Goal: Task Accomplishment & Management: Use online tool/utility

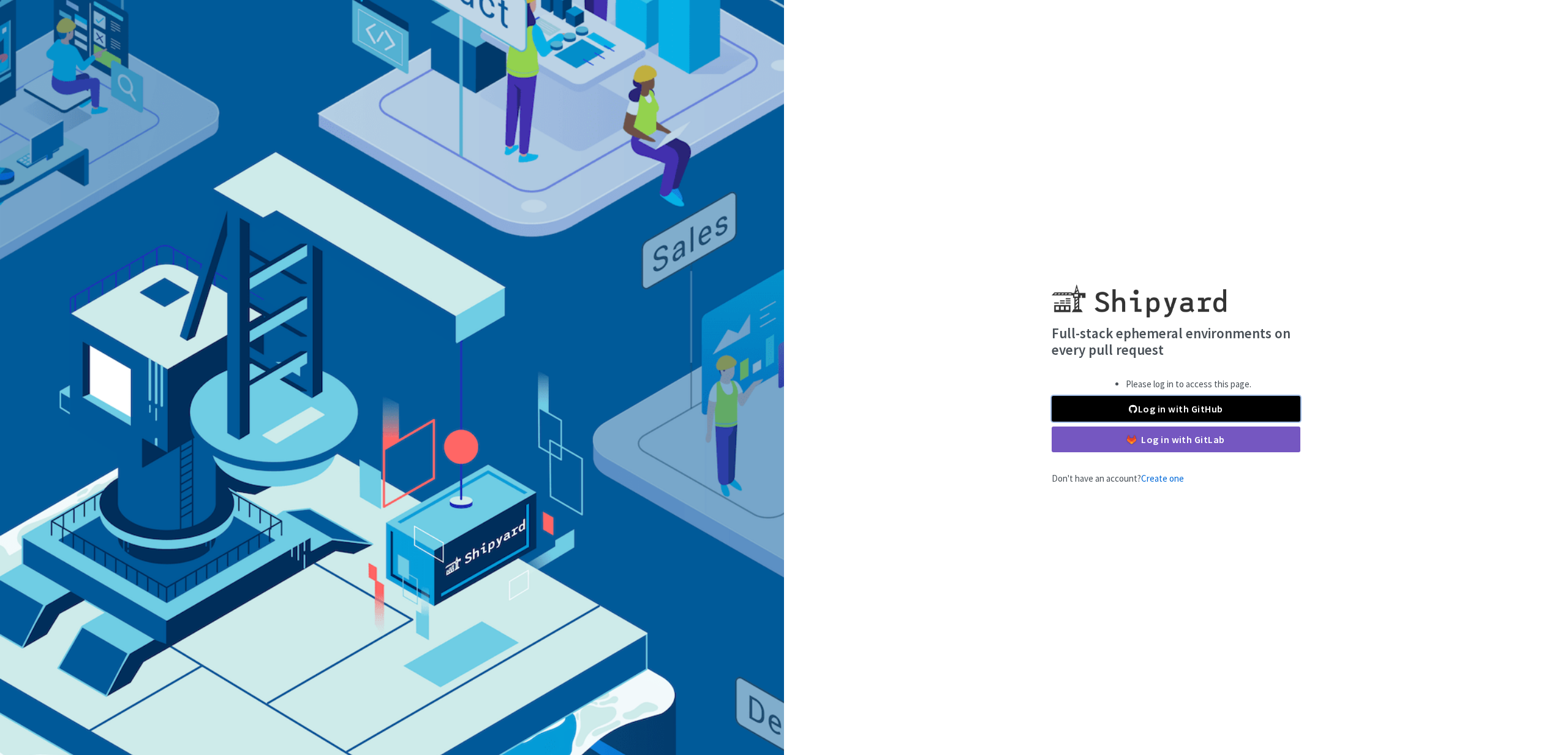
click at [1182, 396] on link "Log in with GitHub" at bounding box center [1176, 409] width 248 height 25
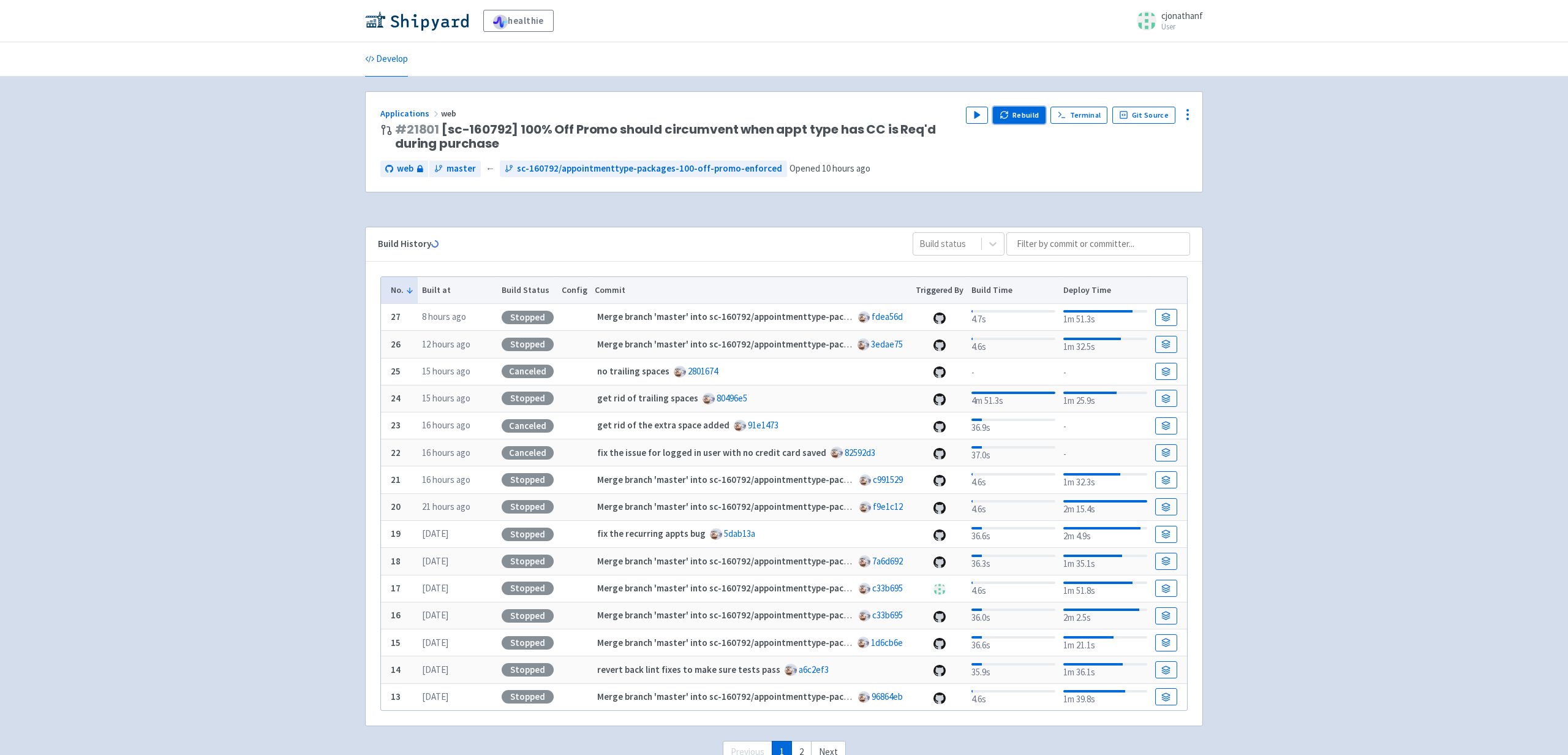
click at [1019, 118] on button "Rebuild" at bounding box center [1019, 115] width 53 height 17
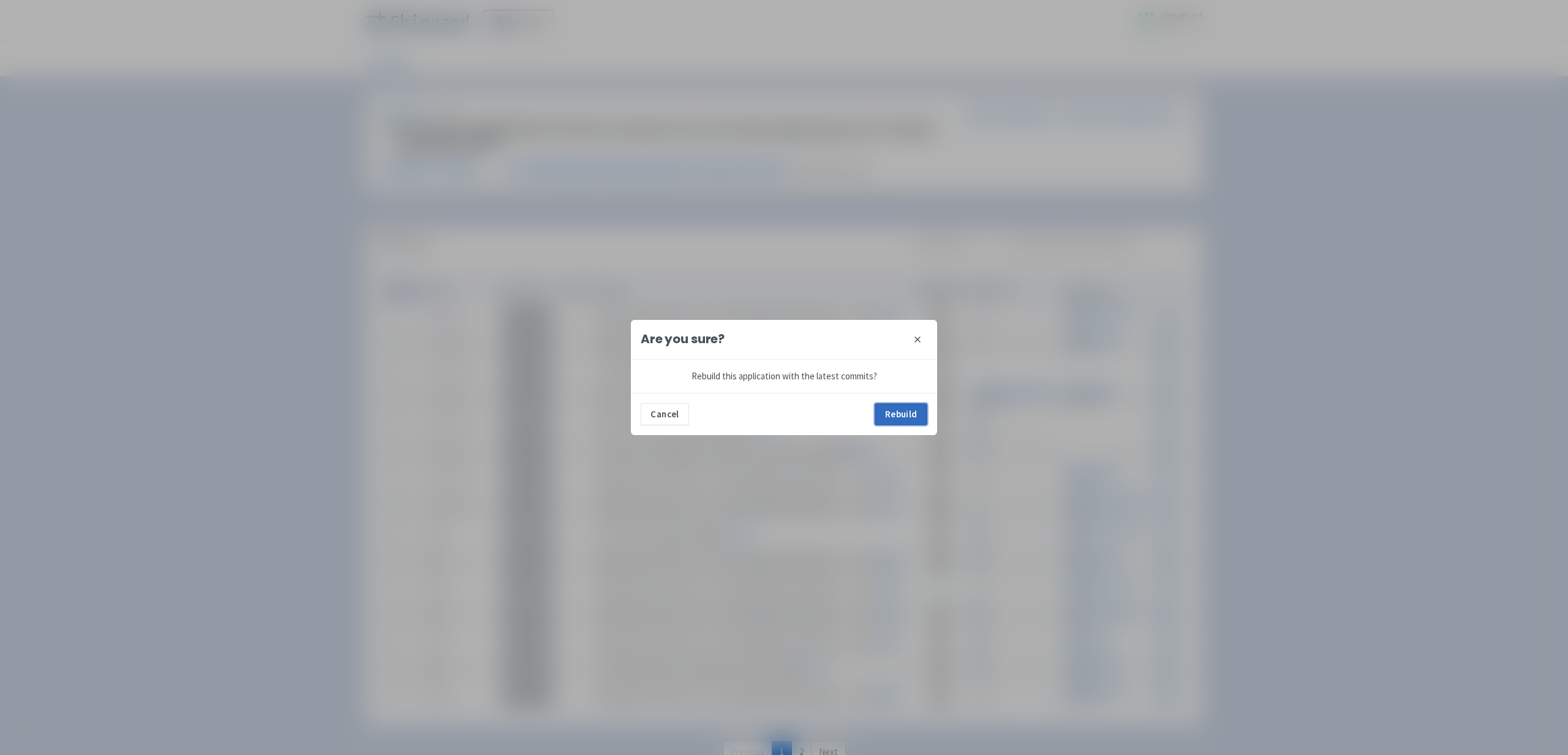
click at [906, 412] on button "Rebuild" at bounding box center [901, 414] width 53 height 22
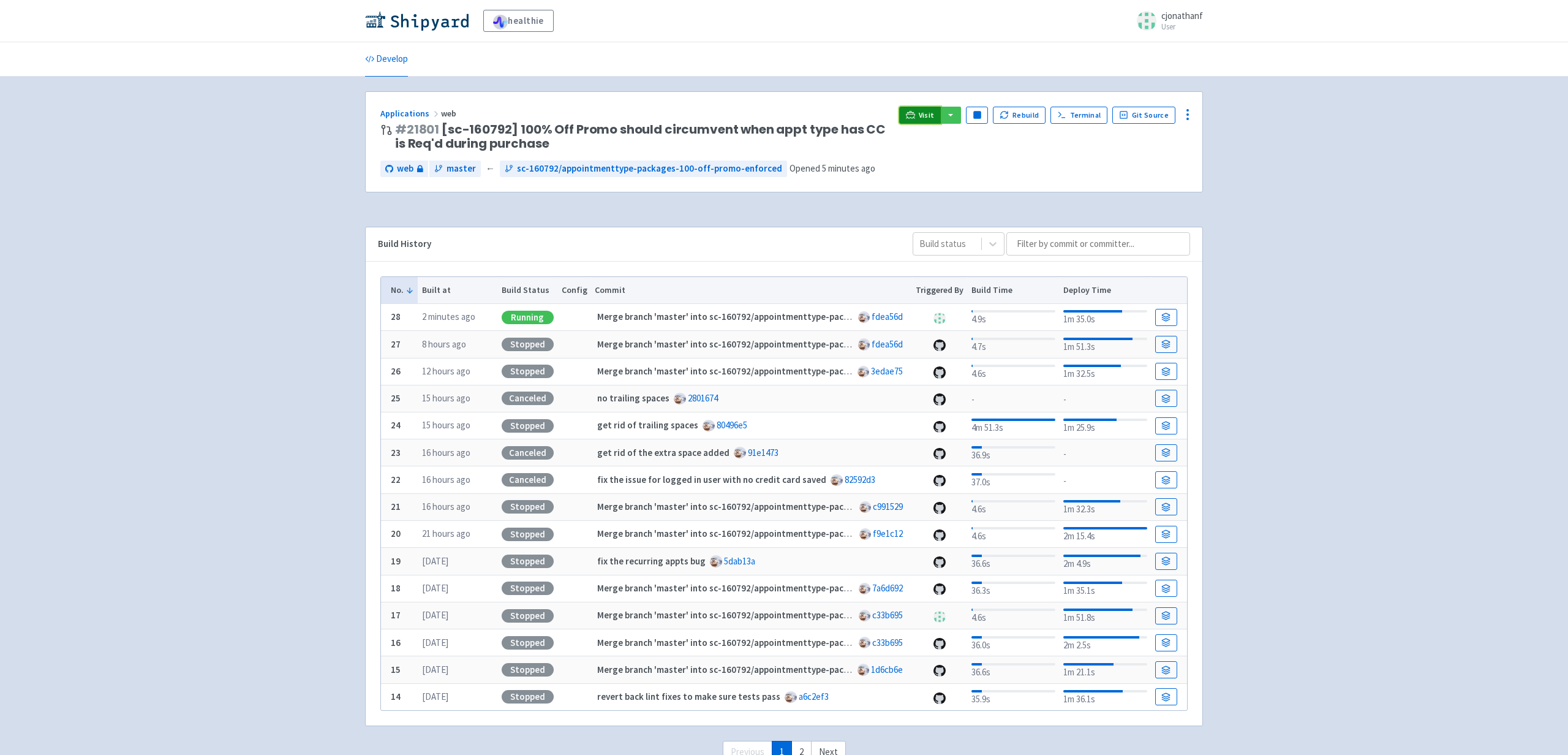
click at [929, 109] on link "Visit" at bounding box center [920, 115] width 42 height 17
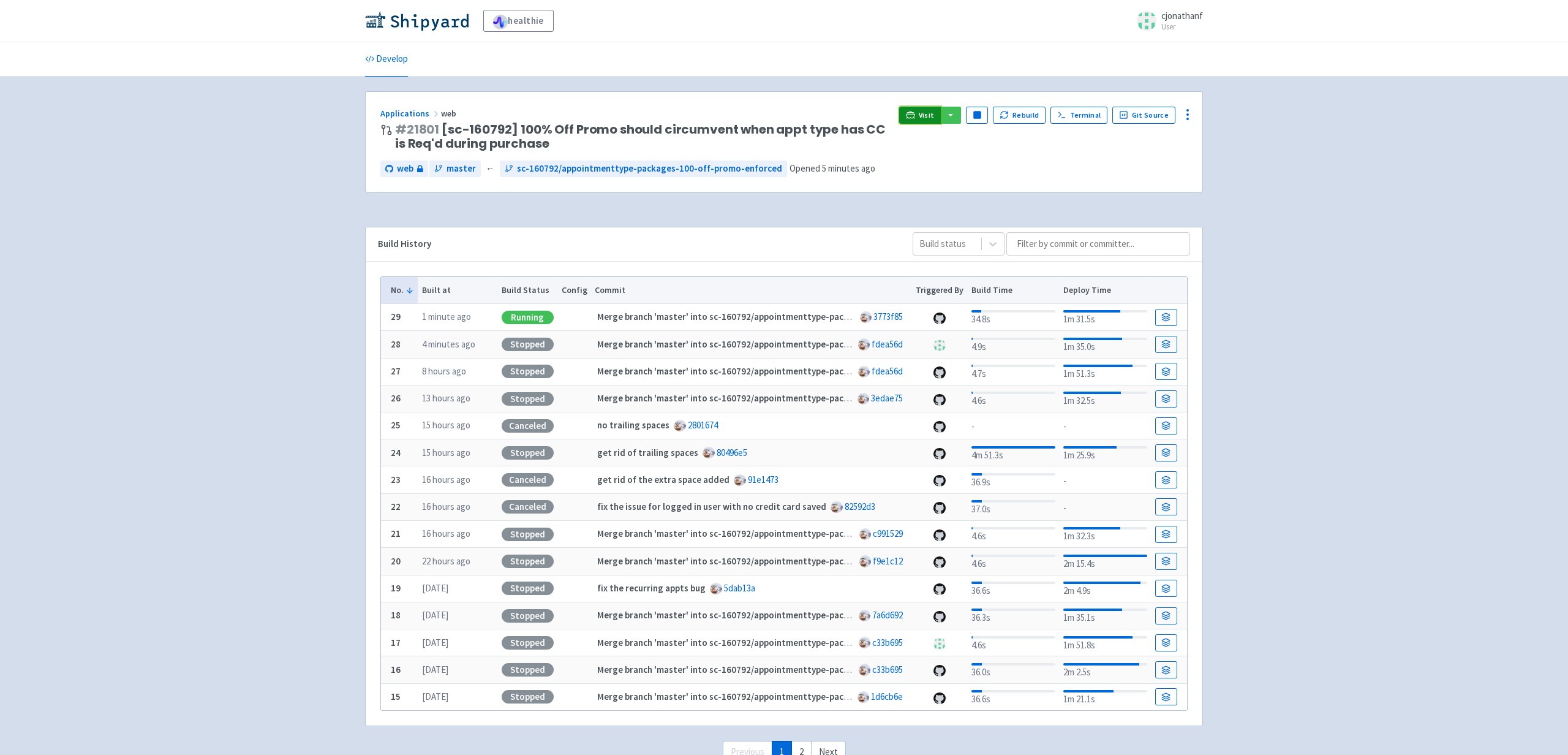
click at [924, 118] on span "Visit" at bounding box center [927, 115] width 16 height 10
